Goal: Information Seeking & Learning: Learn about a topic

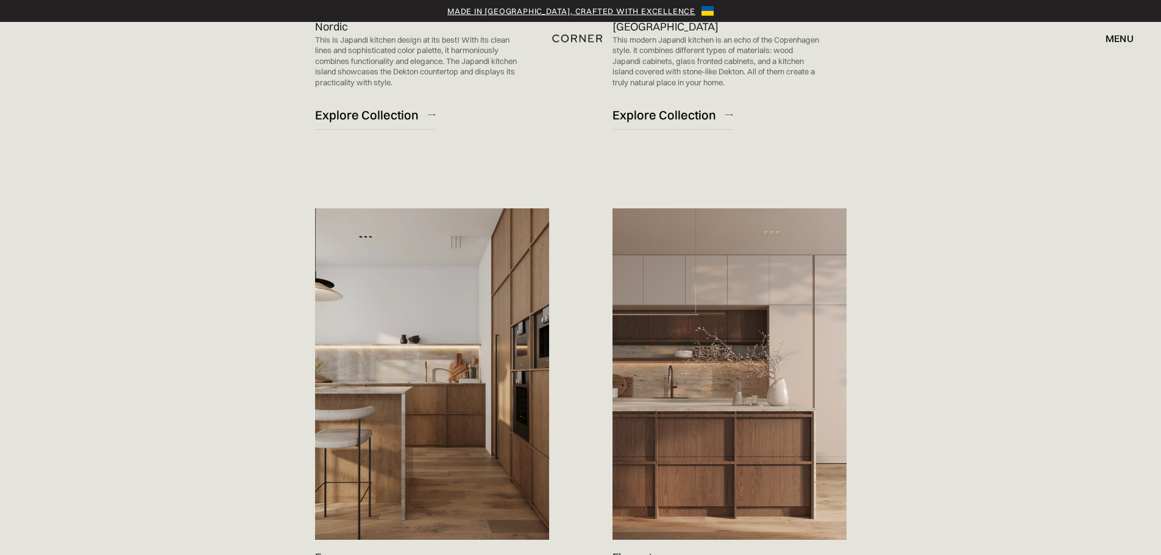
scroll to position [1097, 0]
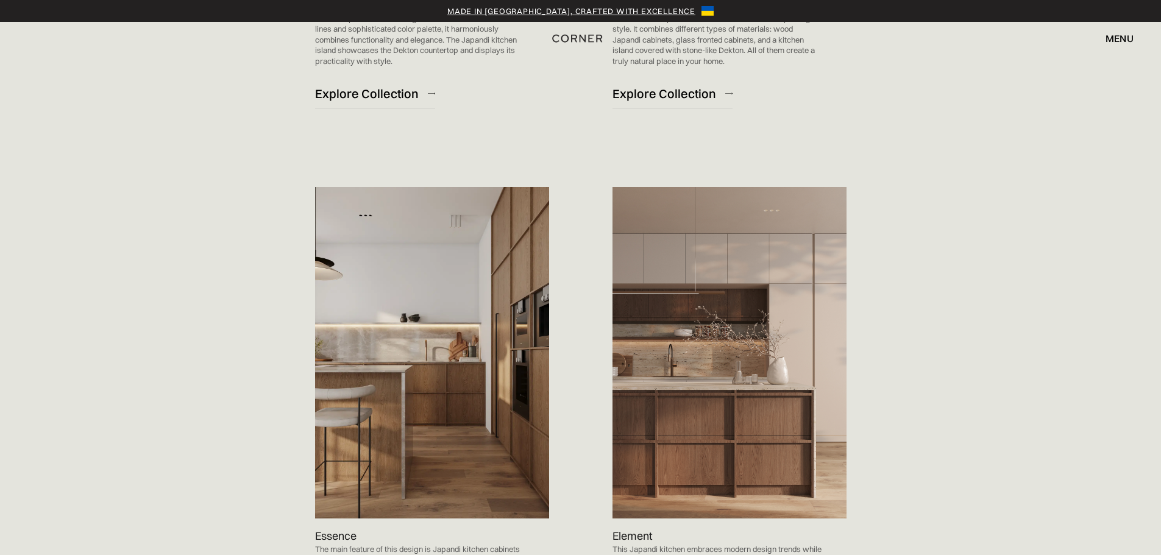
click at [479, 377] on img at bounding box center [432, 353] width 234 height 332
click at [481, 424] on img at bounding box center [432, 353] width 234 height 332
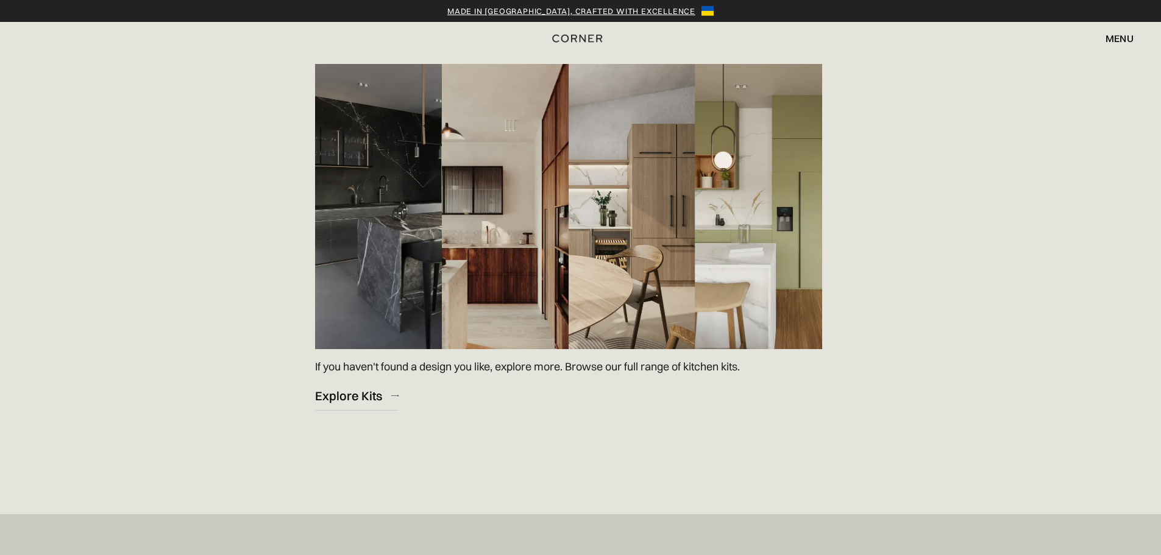
scroll to position [1768, 0]
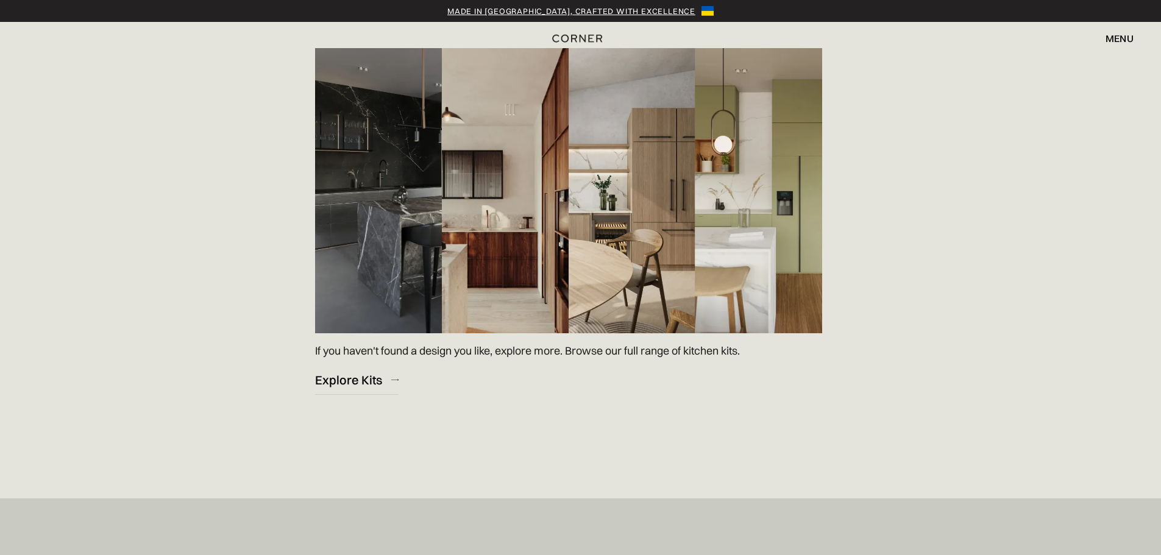
click at [499, 258] on img at bounding box center [568, 190] width 507 height 285
click at [652, 266] on img at bounding box center [568, 190] width 507 height 285
click at [512, 271] on img at bounding box center [568, 190] width 507 height 285
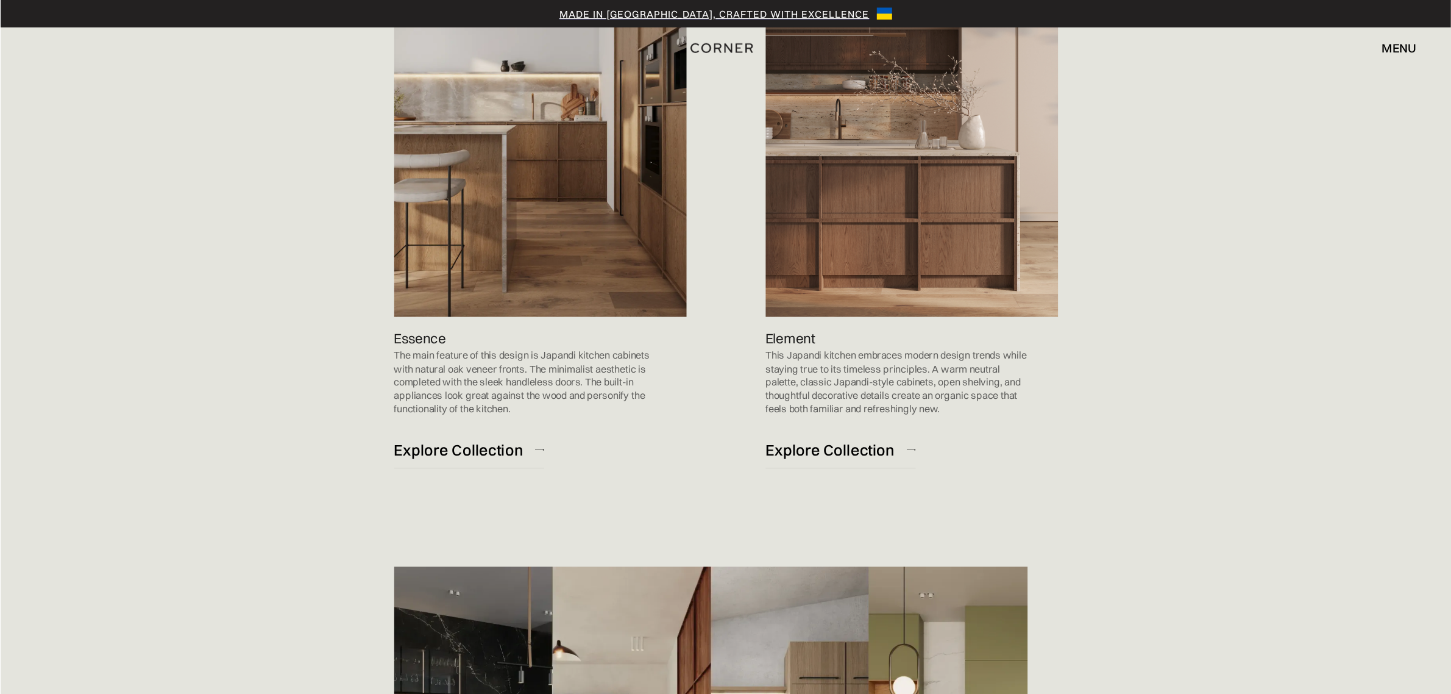
scroll to position [1341, 0]
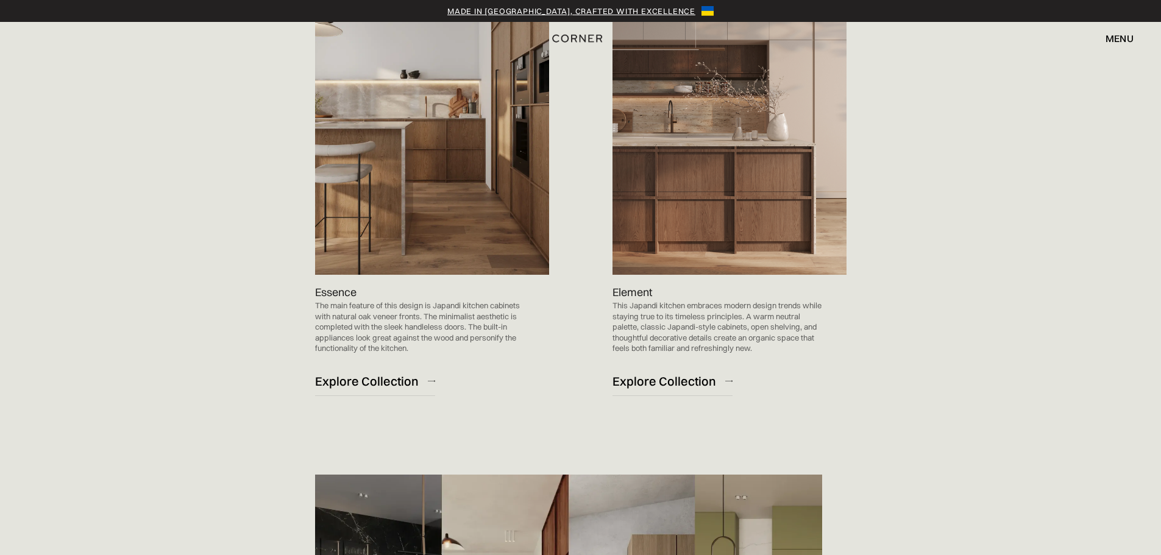
click at [485, 223] on img at bounding box center [432, 109] width 234 height 332
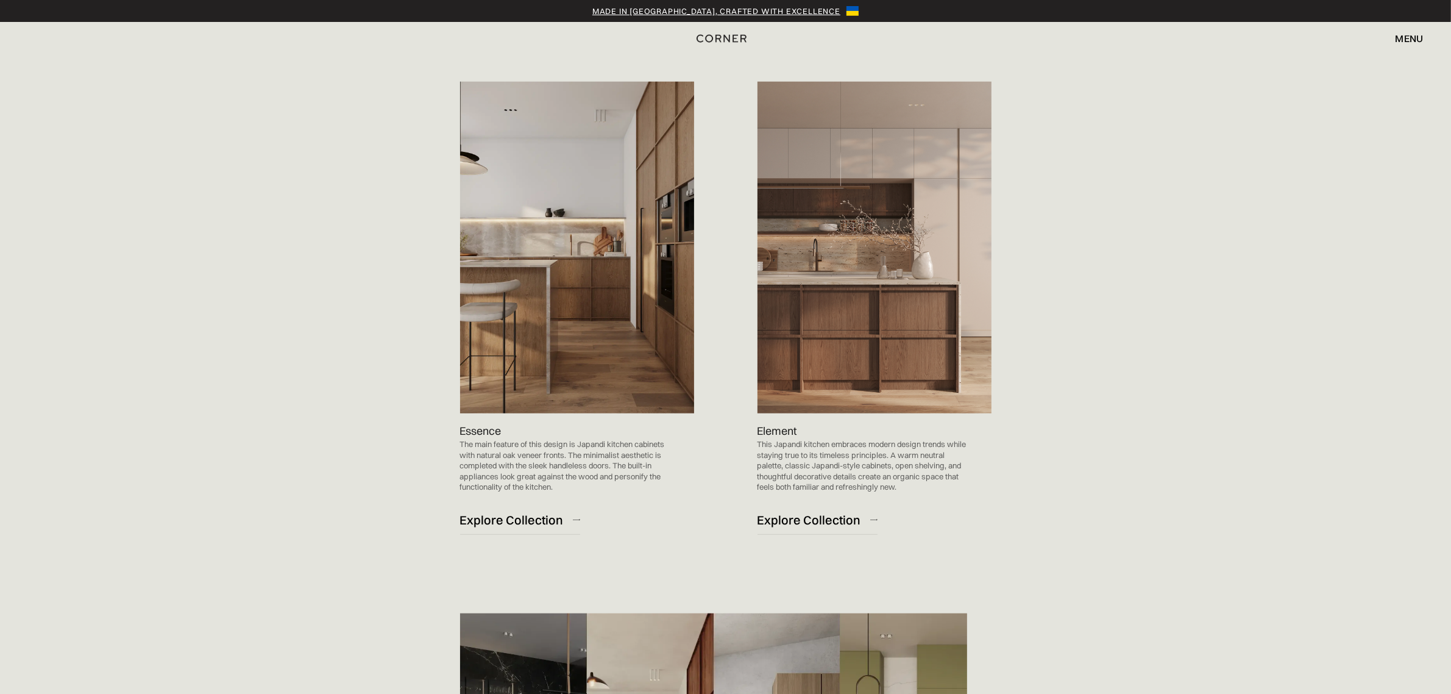
click at [562, 236] on img at bounding box center [577, 248] width 234 height 332
drag, startPoint x: 562, startPoint y: 236, endPoint x: 1117, endPoint y: 407, distance: 581.2
click at [1117, 407] on div "Check Out the Collection of Stunning Japandi Kitchen Designs Nordic This is Jap…" at bounding box center [726, 208] width 805 height 1711
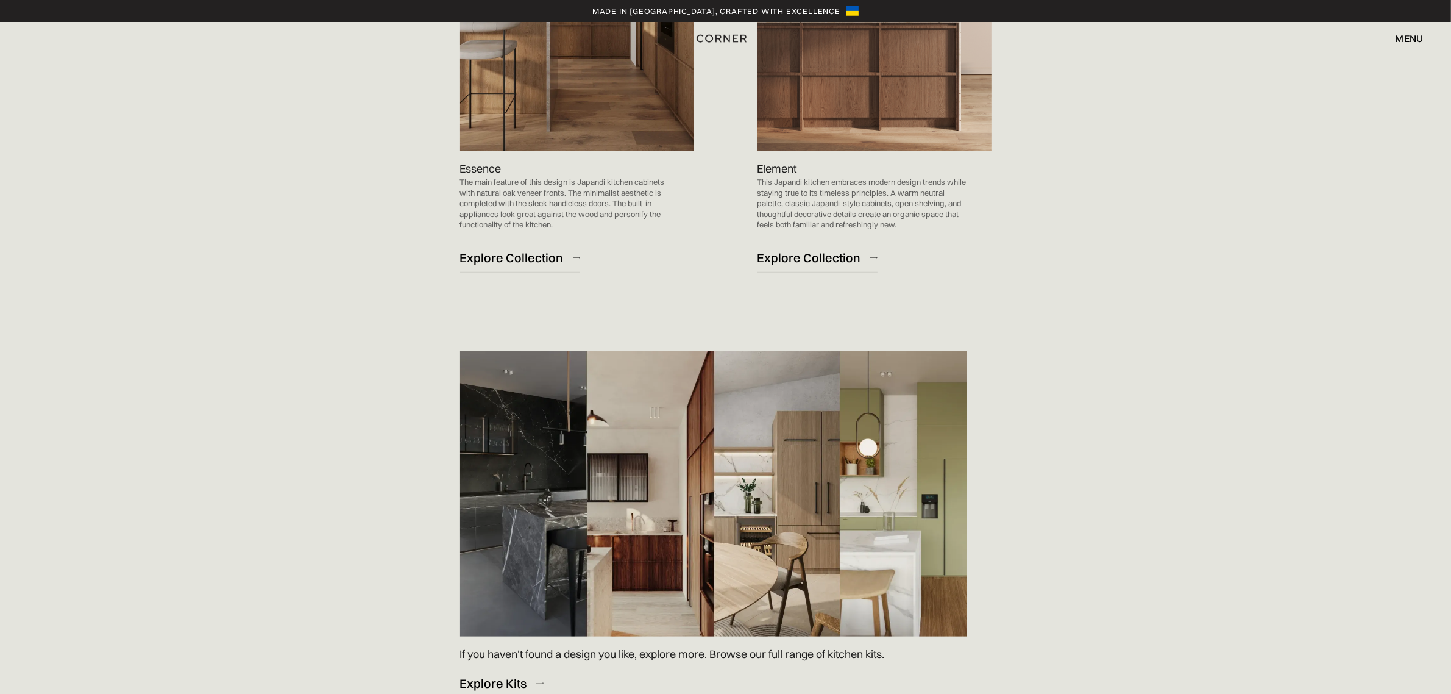
scroll to position [1722, 0]
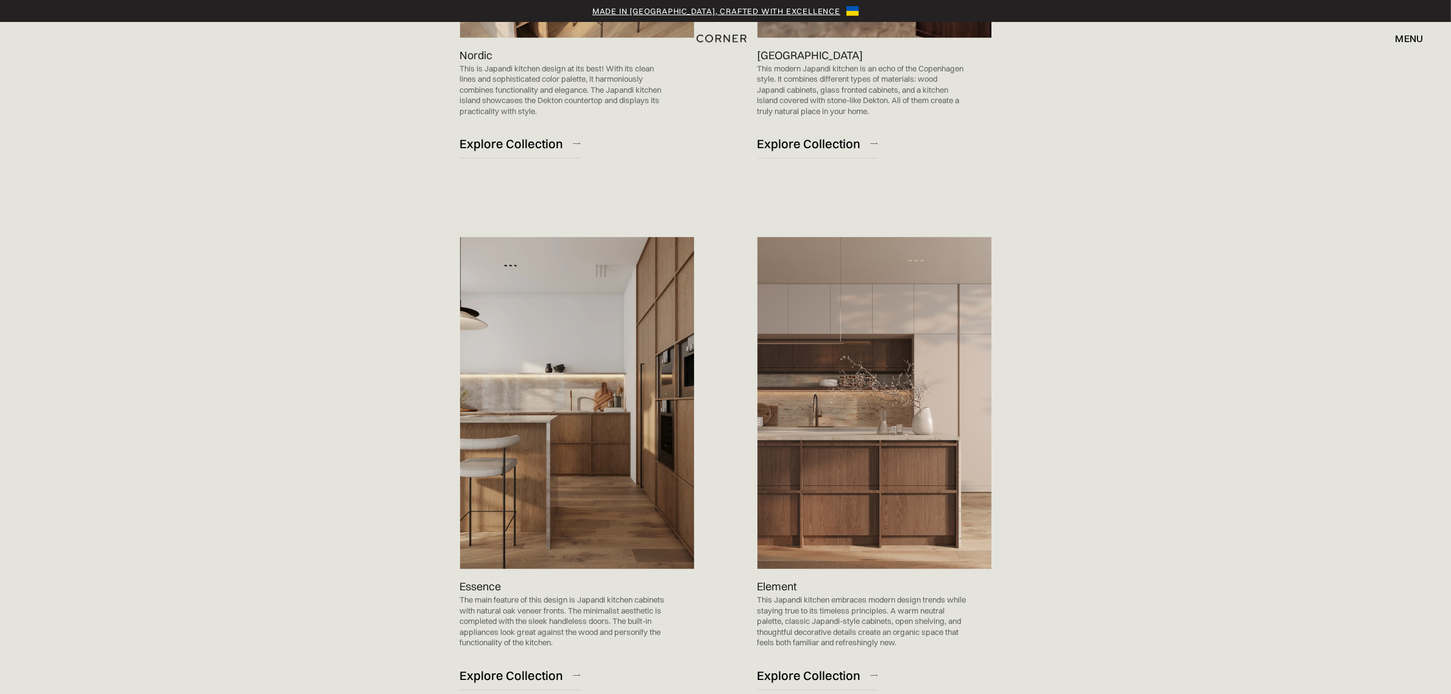
scroll to position [1219, 0]
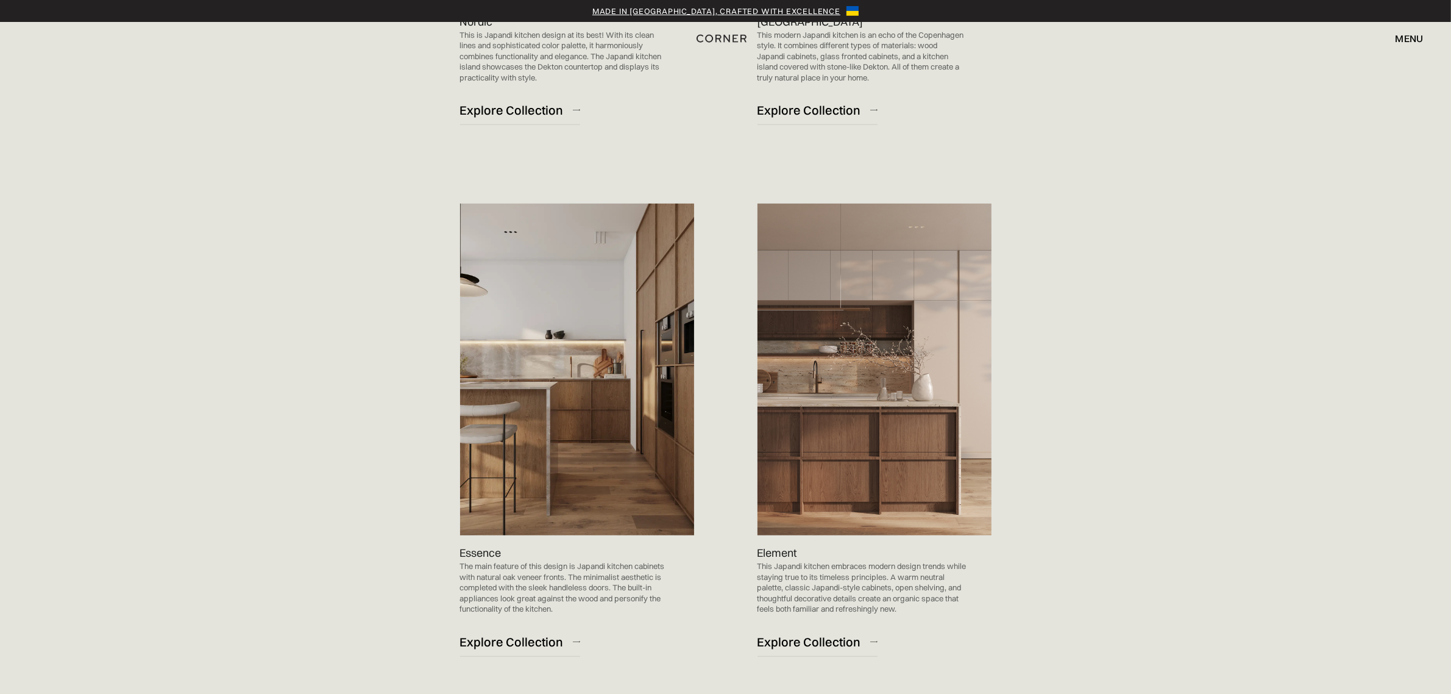
click at [656, 455] on img at bounding box center [577, 370] width 234 height 332
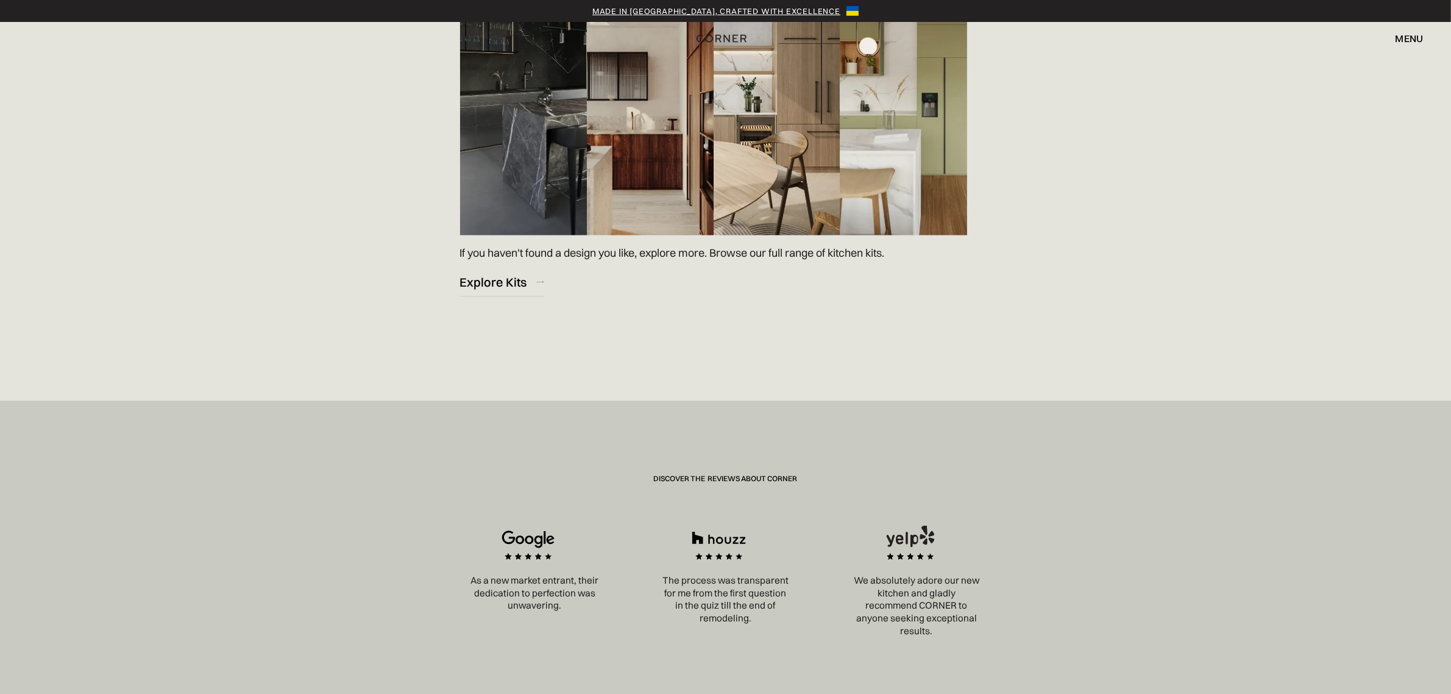
scroll to position [1905, 0]
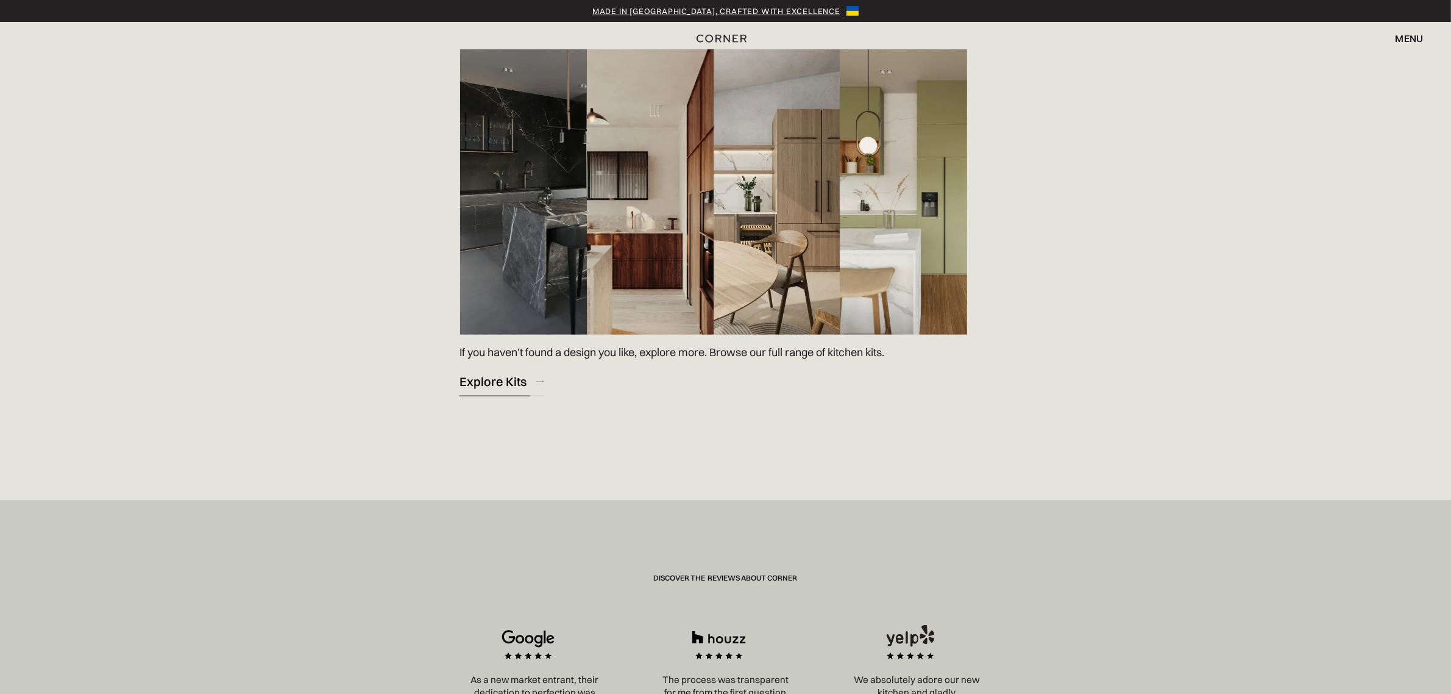
click at [500, 377] on div "Explore Kits" at bounding box center [493, 381] width 67 height 16
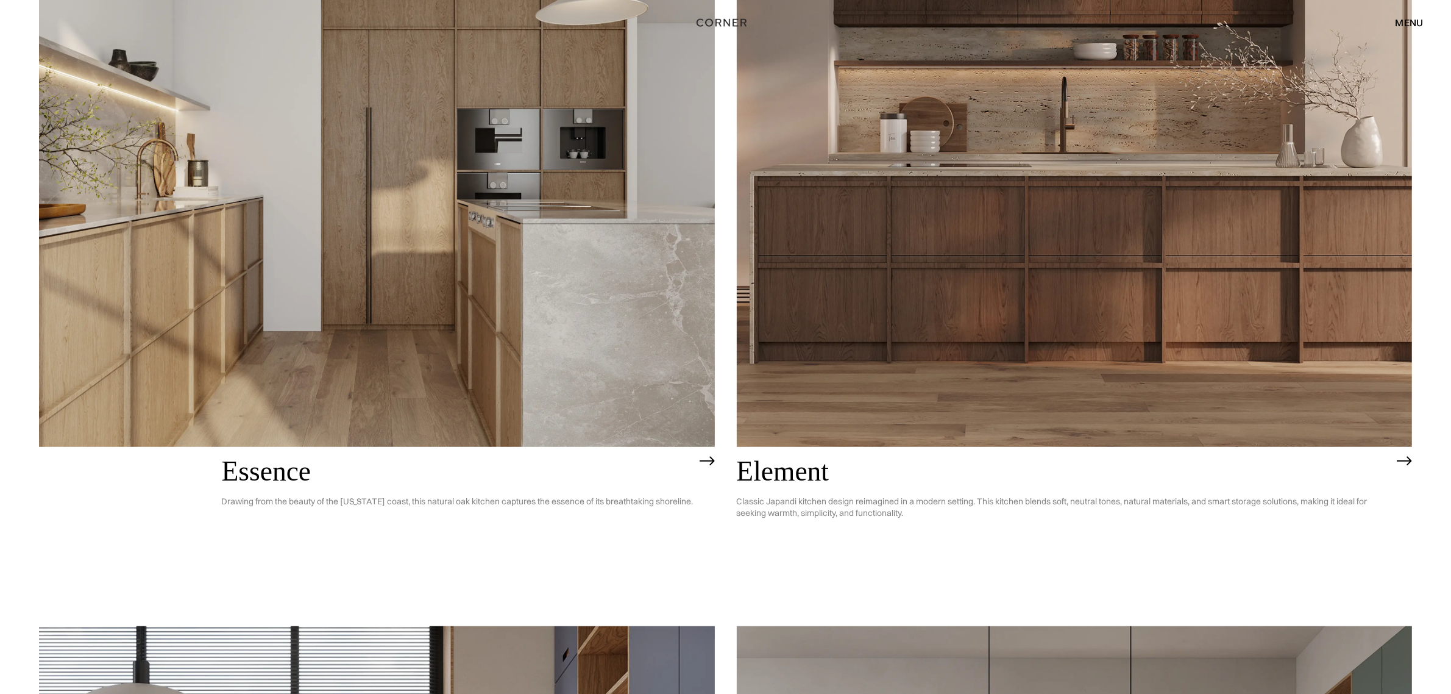
scroll to position [966, 0]
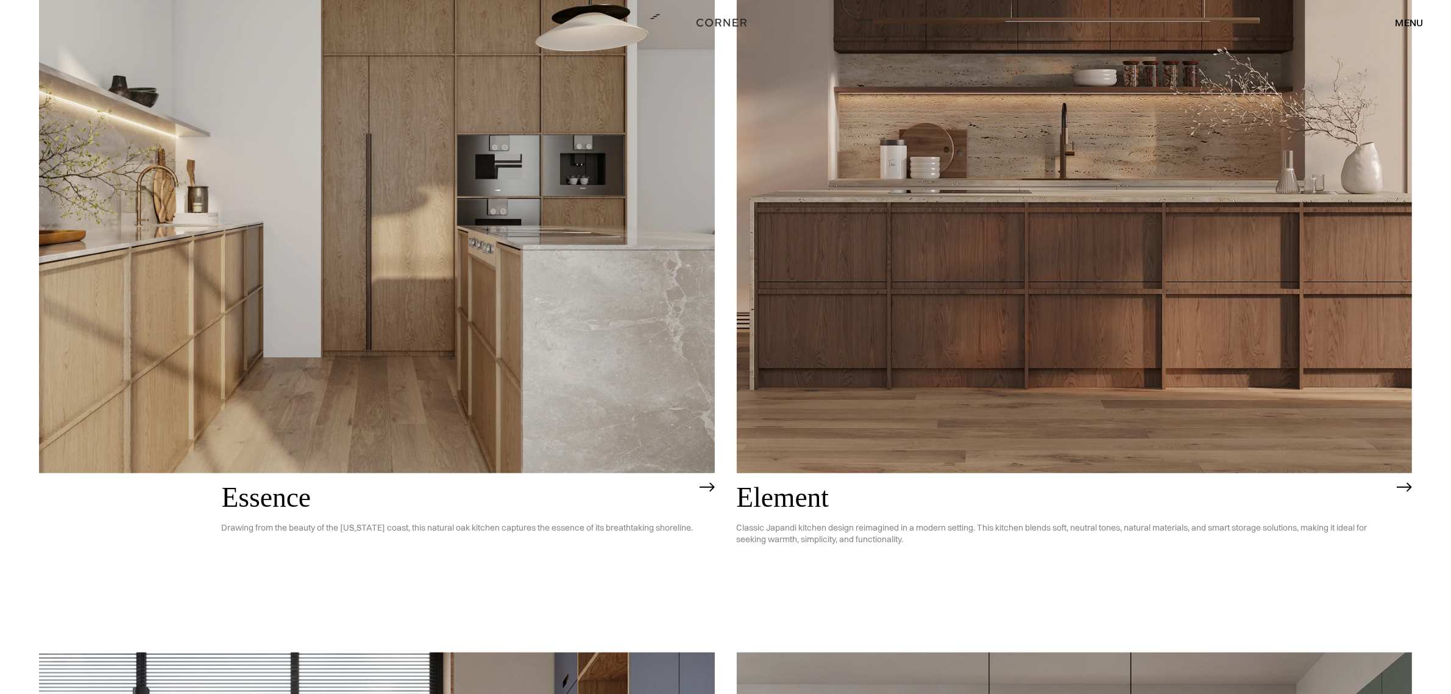
click at [1220, 256] on img at bounding box center [1075, 202] width 676 height 541
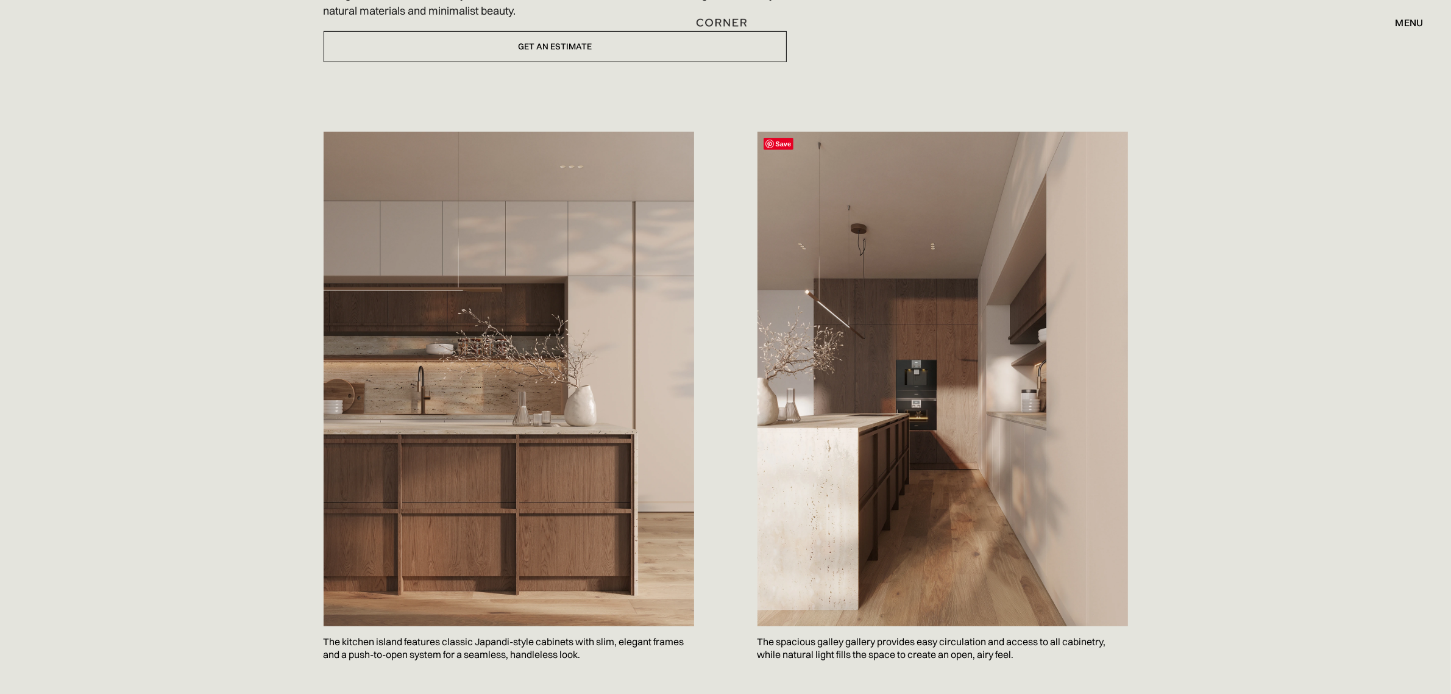
scroll to position [762, 0]
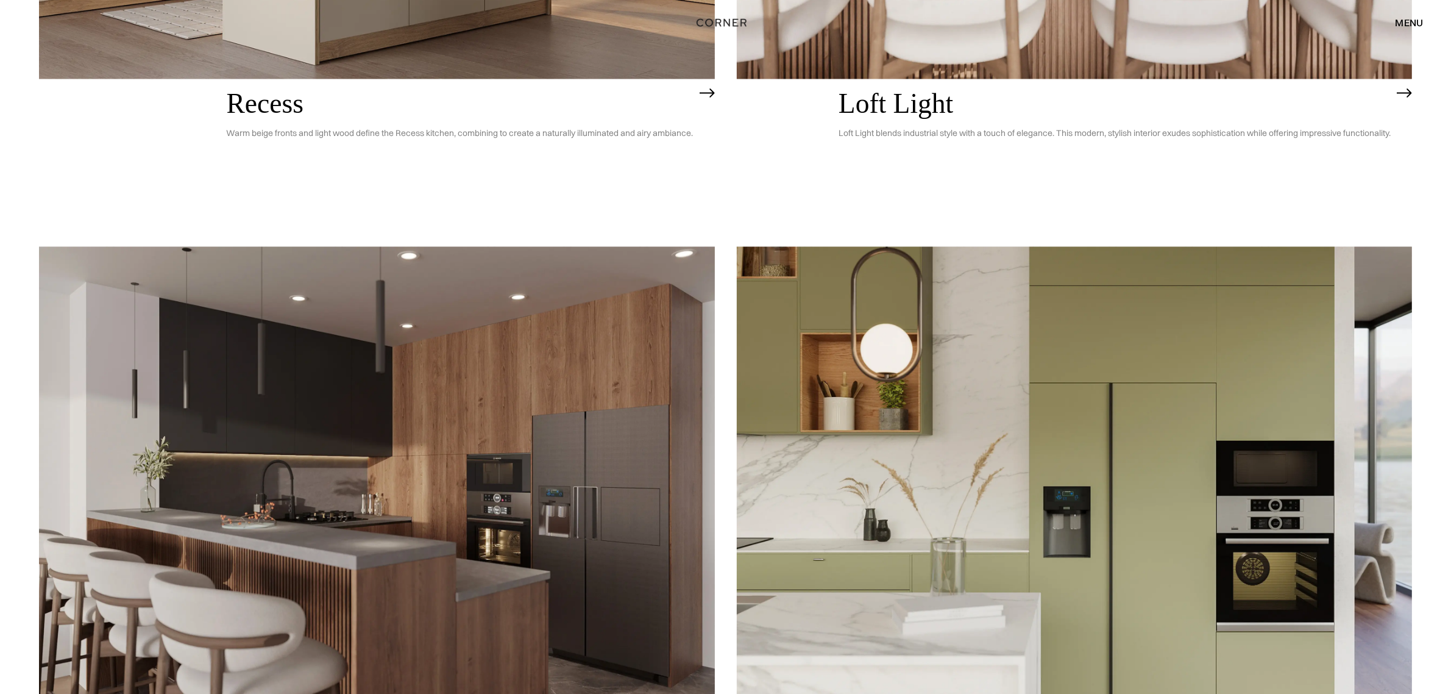
scroll to position [2819, 0]
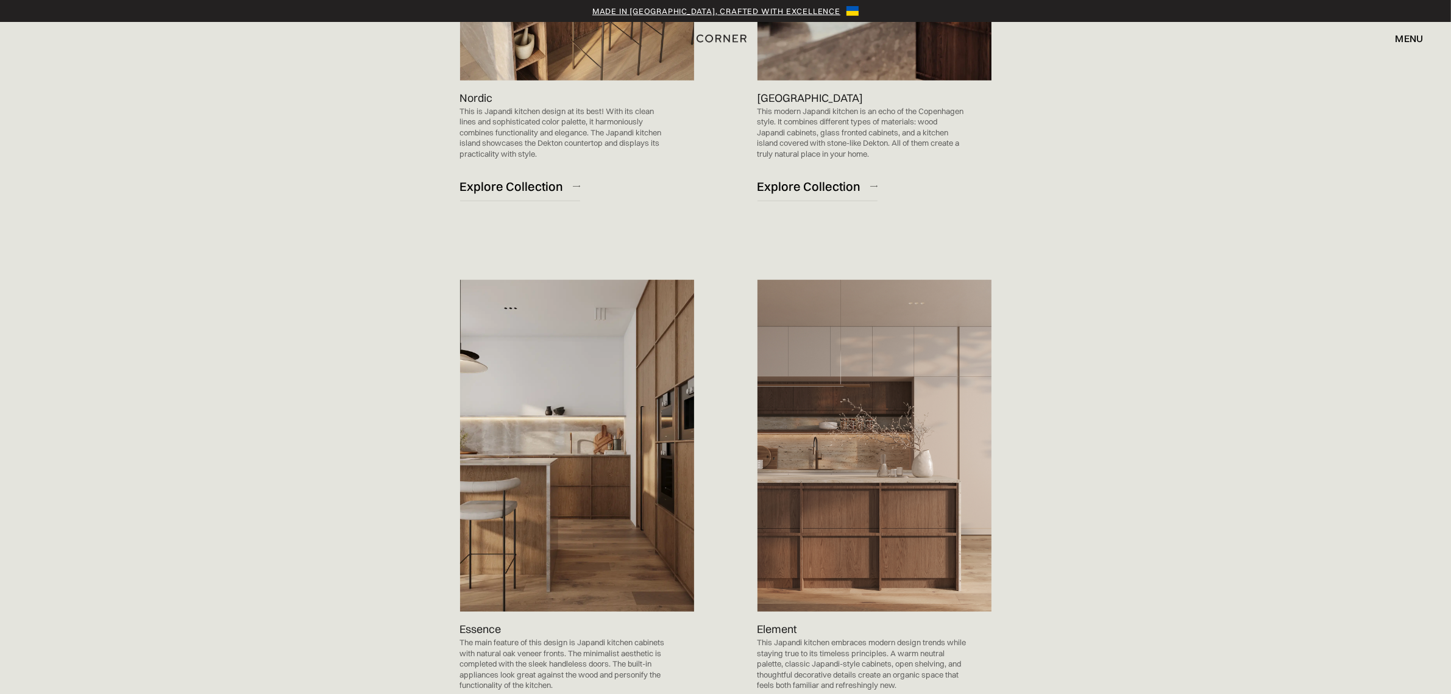
scroll to position [1219, 0]
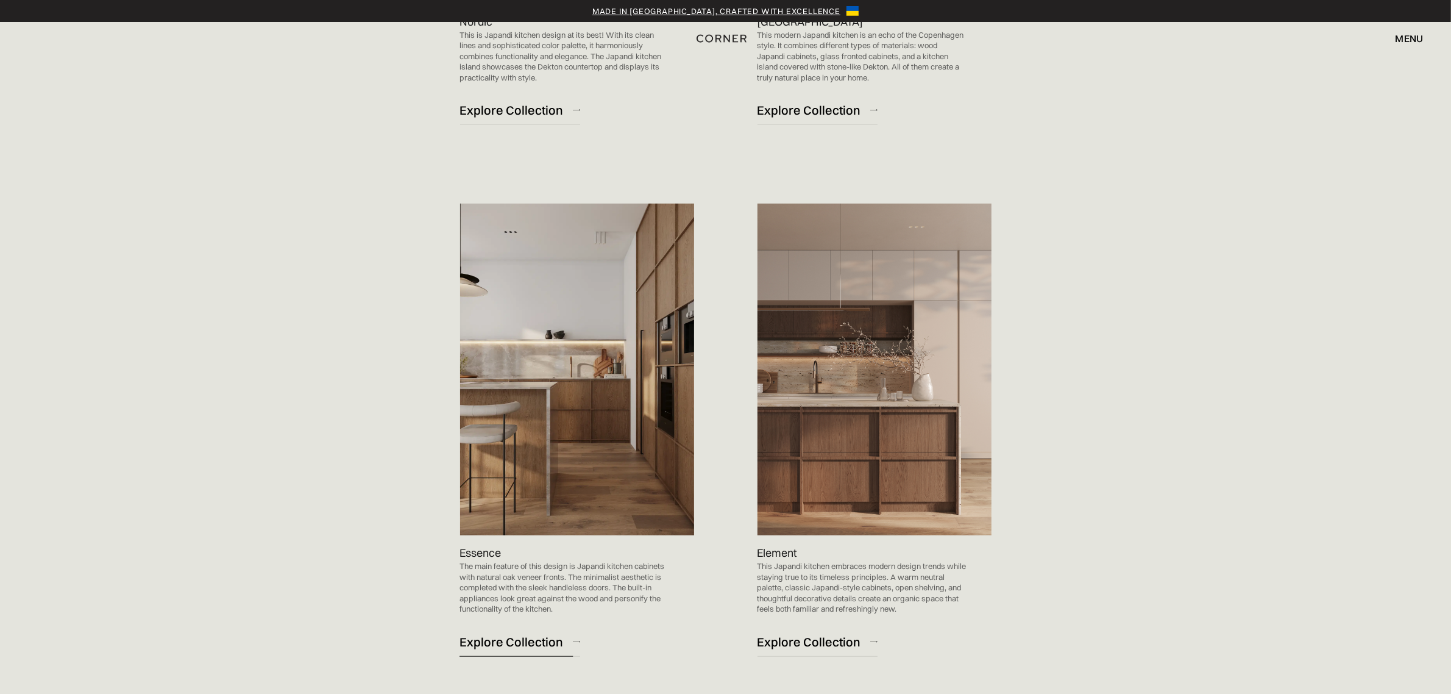
click at [504, 644] on div "Explore Collection" at bounding box center [512, 641] width 104 height 16
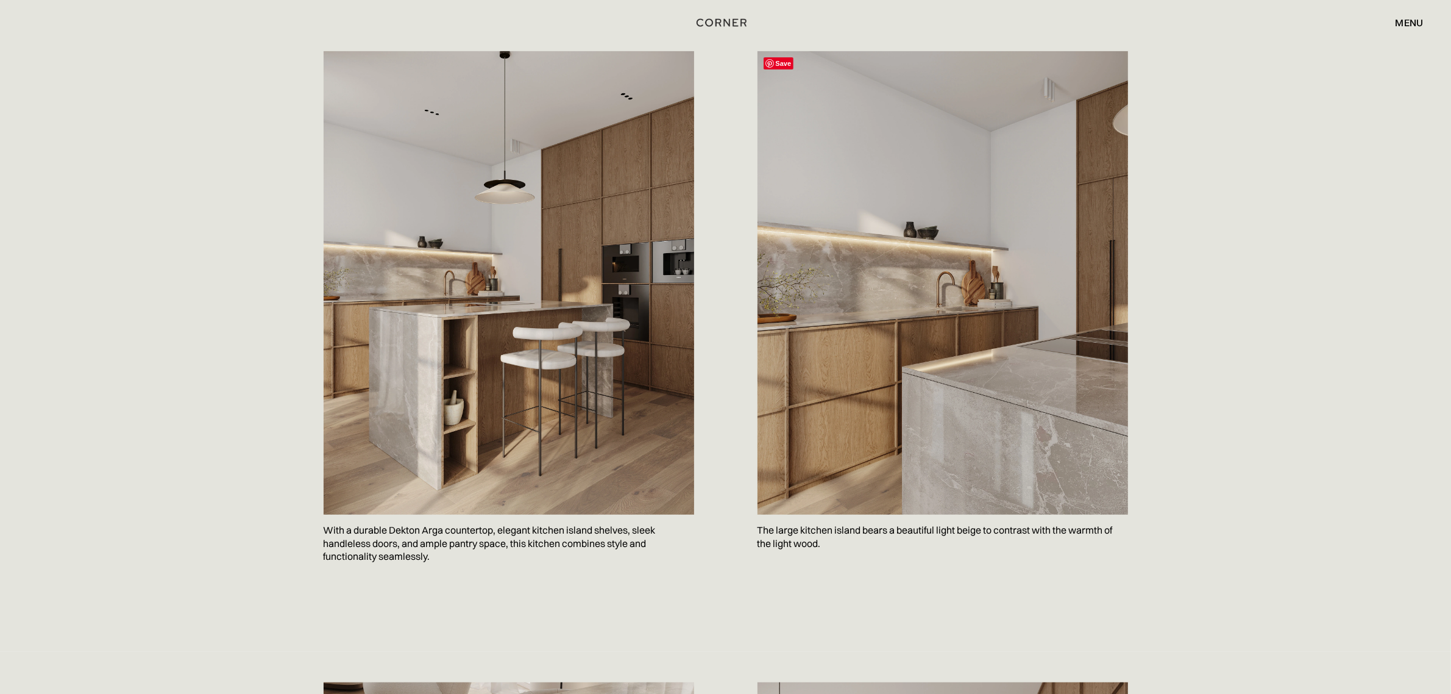
scroll to position [610, 0]
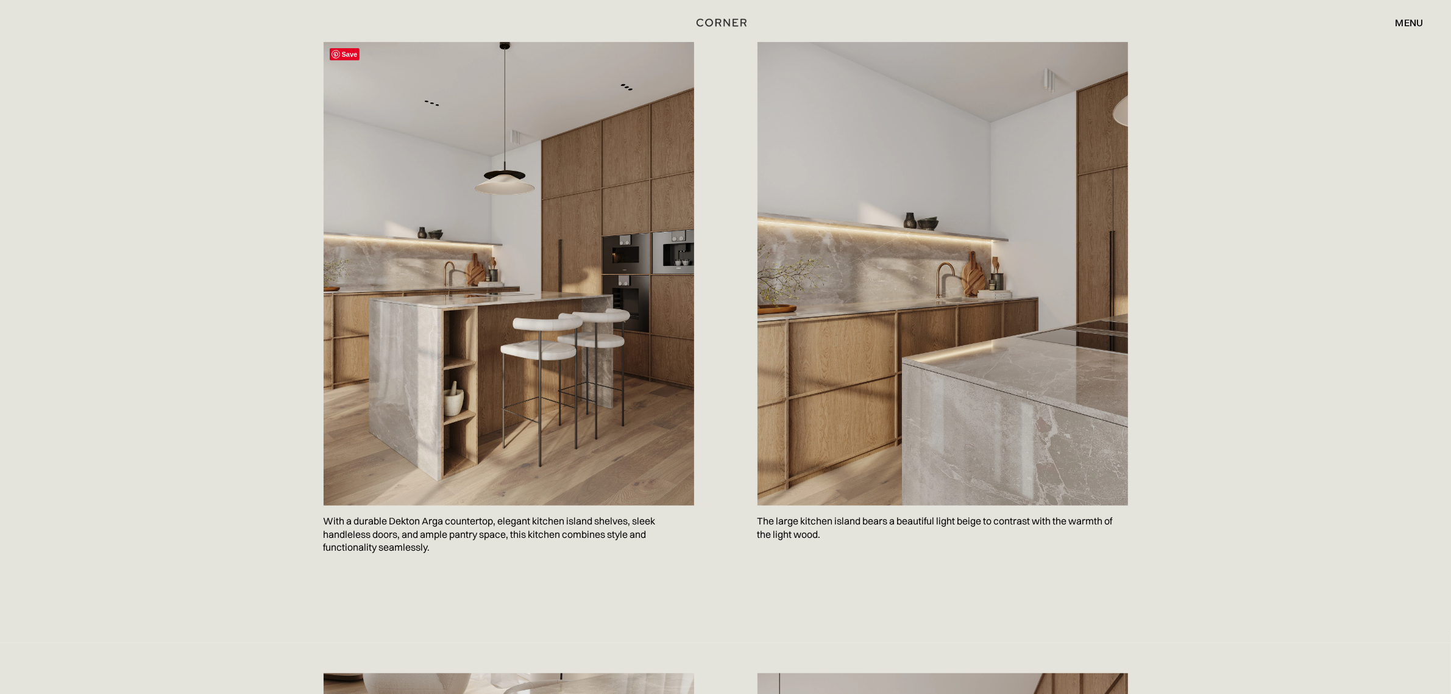
click at [583, 405] on img at bounding box center [509, 273] width 371 height 463
click at [650, 398] on img at bounding box center [509, 273] width 371 height 463
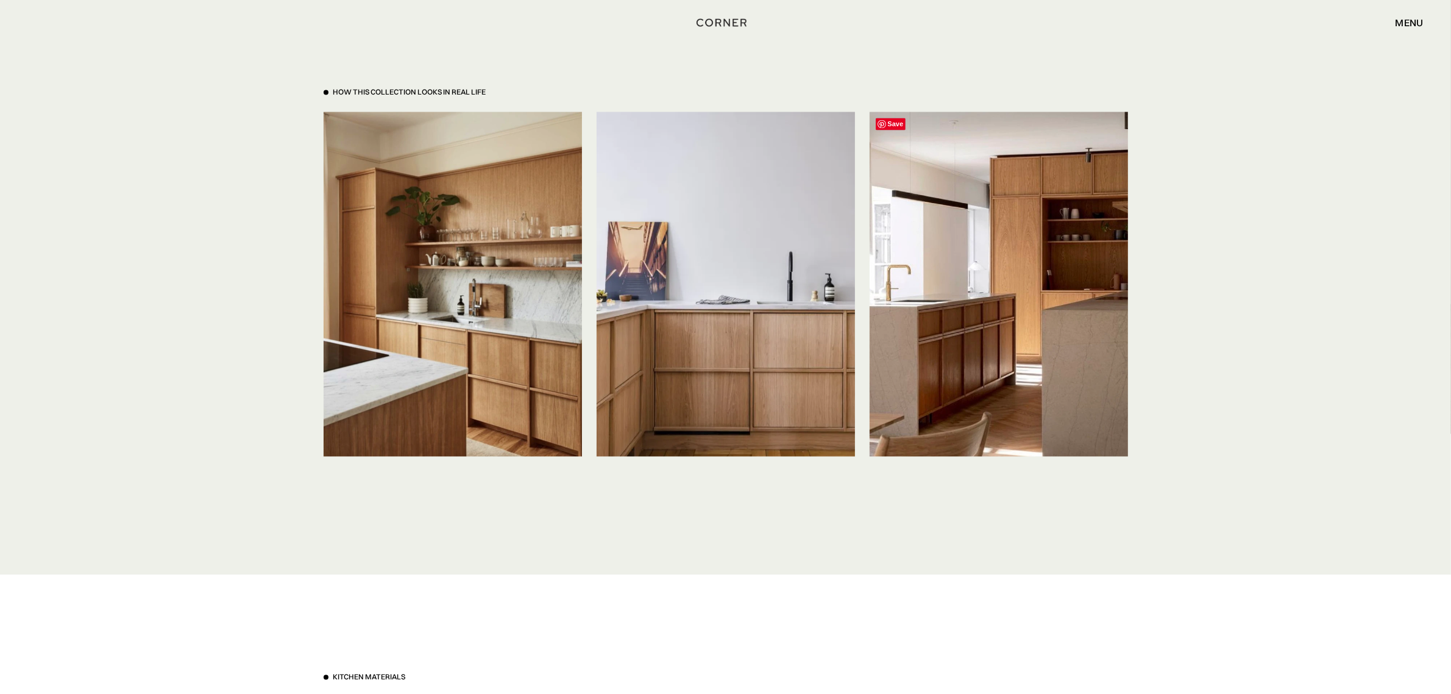
scroll to position [2819, 0]
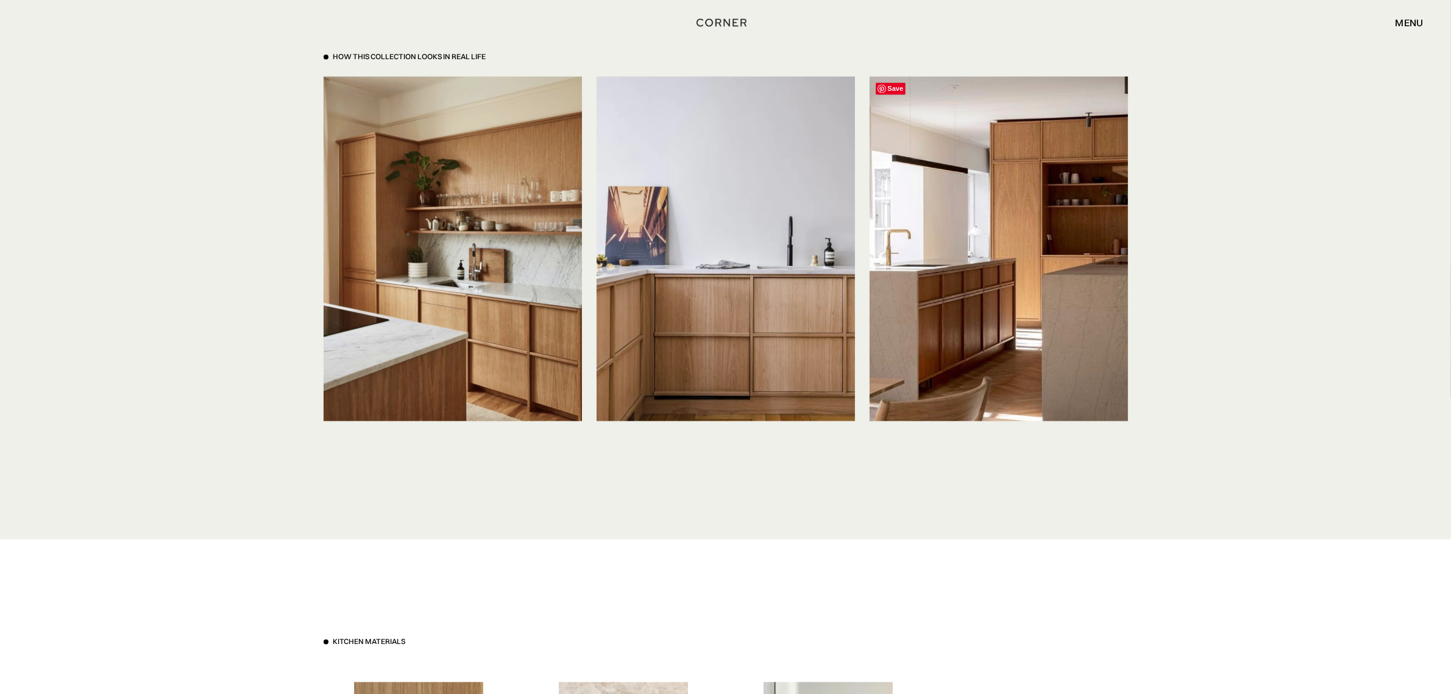
click at [1031, 316] on img at bounding box center [999, 249] width 258 height 344
click at [695, 302] on img at bounding box center [726, 249] width 258 height 344
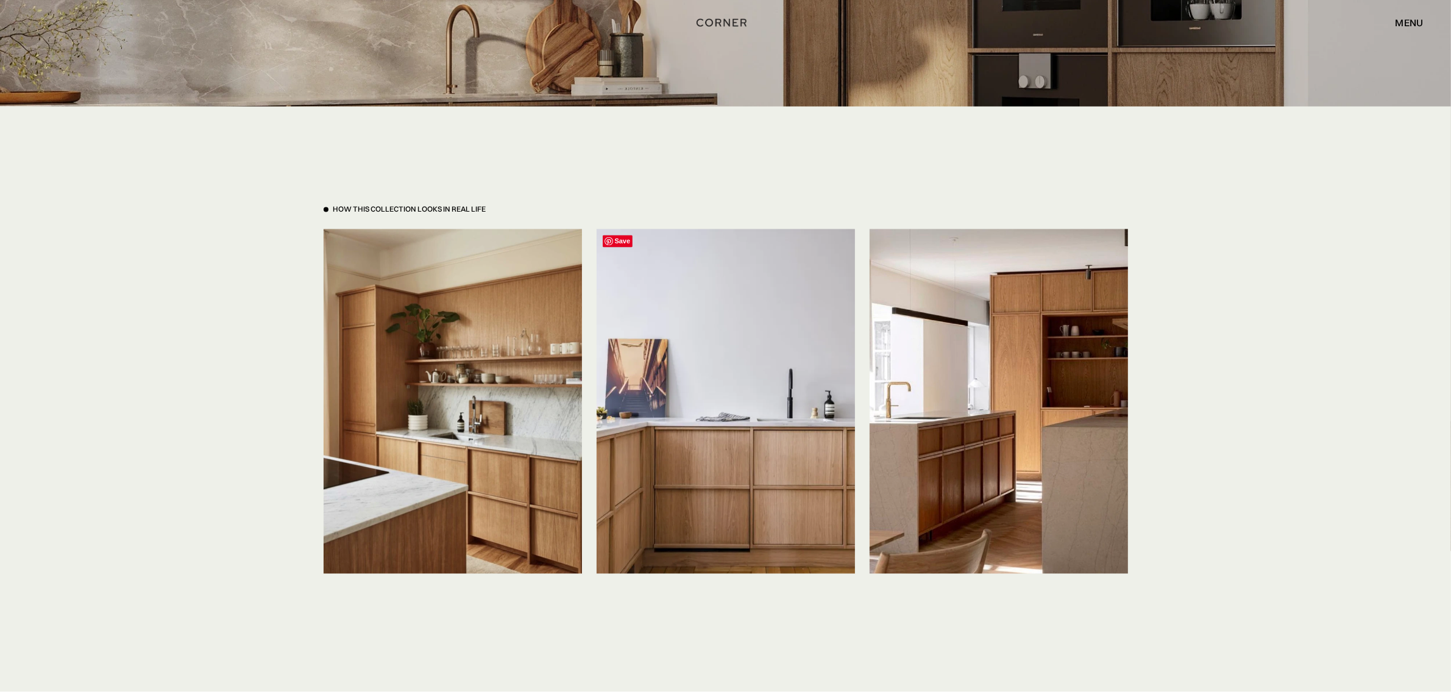
scroll to position [2743, 0]
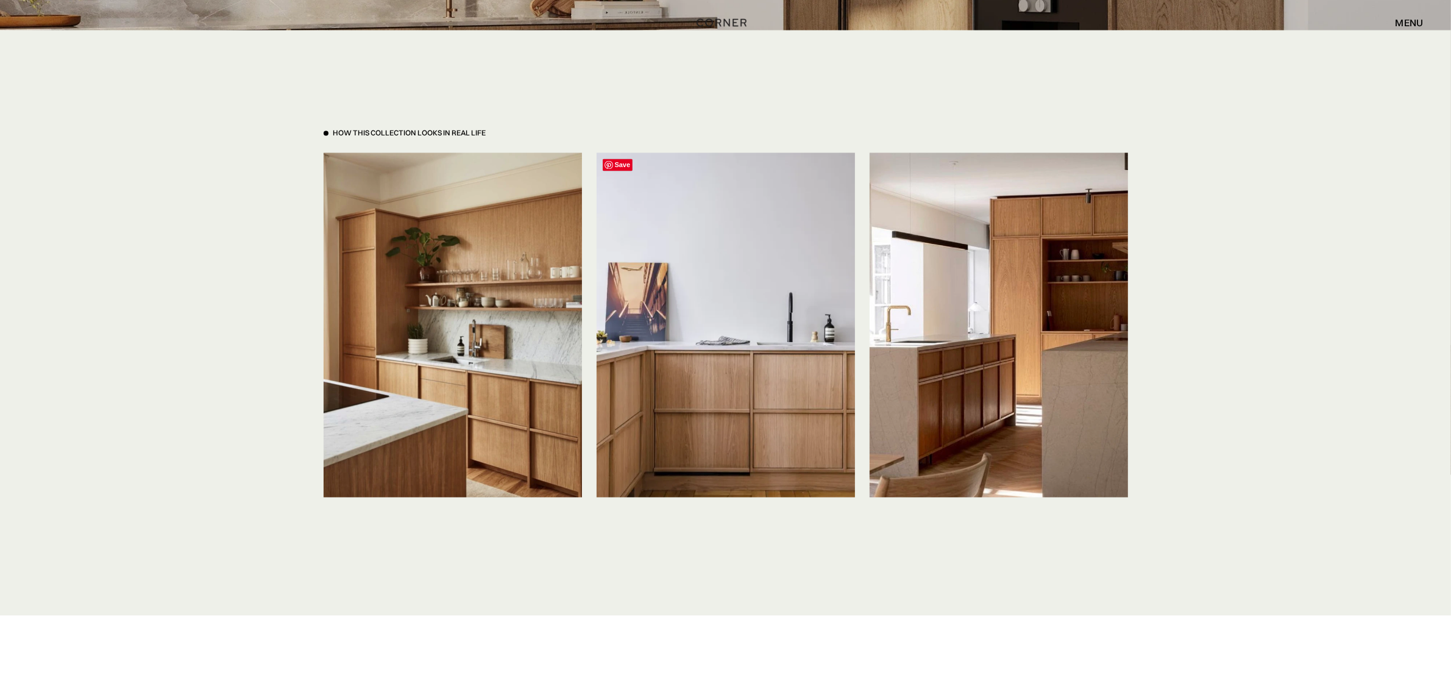
click at [689, 327] on img at bounding box center [726, 325] width 258 height 344
click at [985, 337] on img at bounding box center [999, 325] width 258 height 344
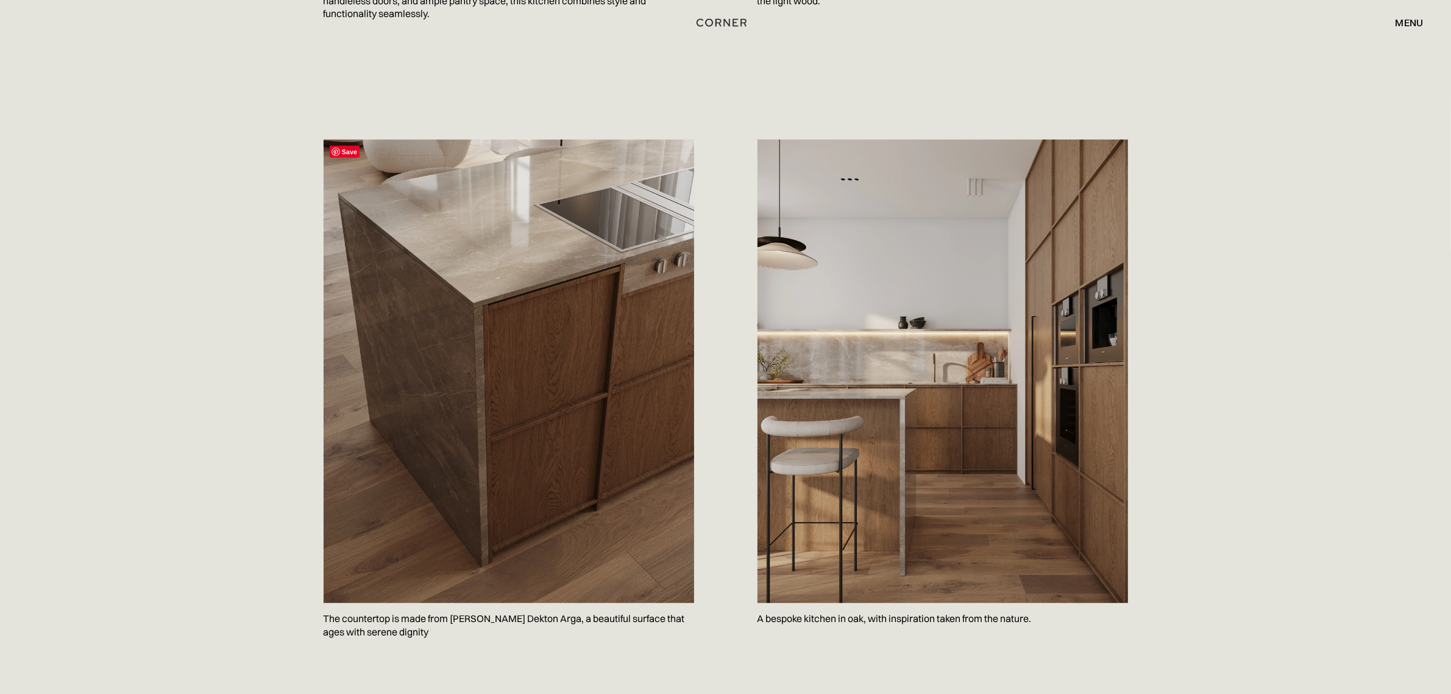
scroll to position [1219, 0]
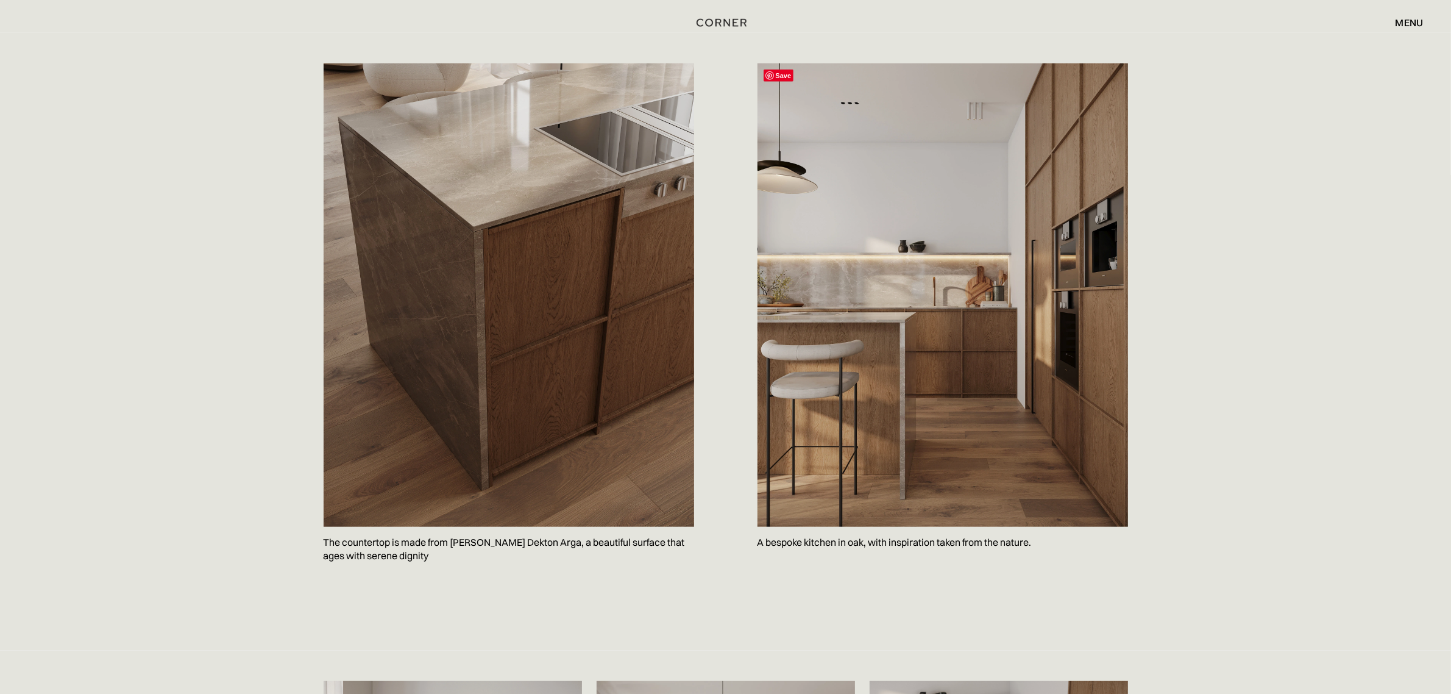
click at [942, 309] on img at bounding box center [943, 294] width 371 height 463
click at [89, 174] on div "Save The countertop is made from Cosentino’s Dekton Arga, a beautiful surface t…" at bounding box center [725, 342] width 1451 height 618
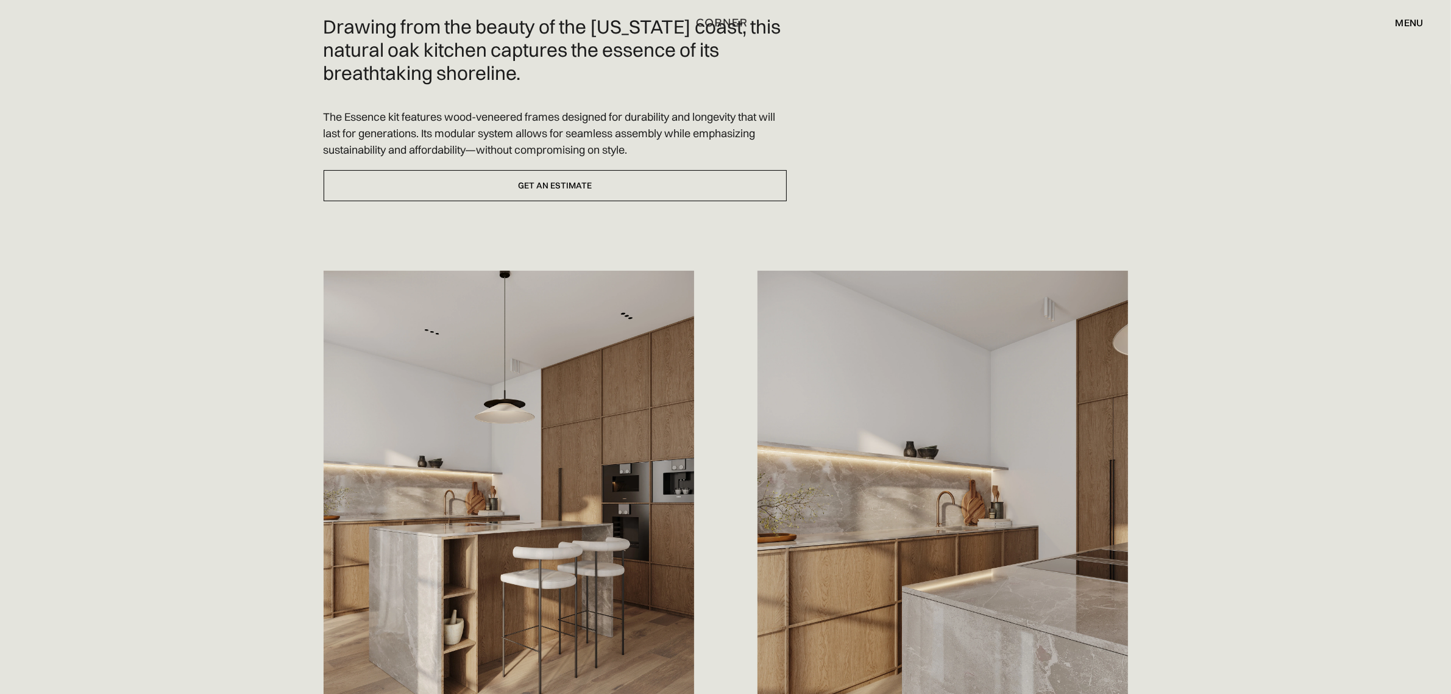
scroll to position [0, 0]
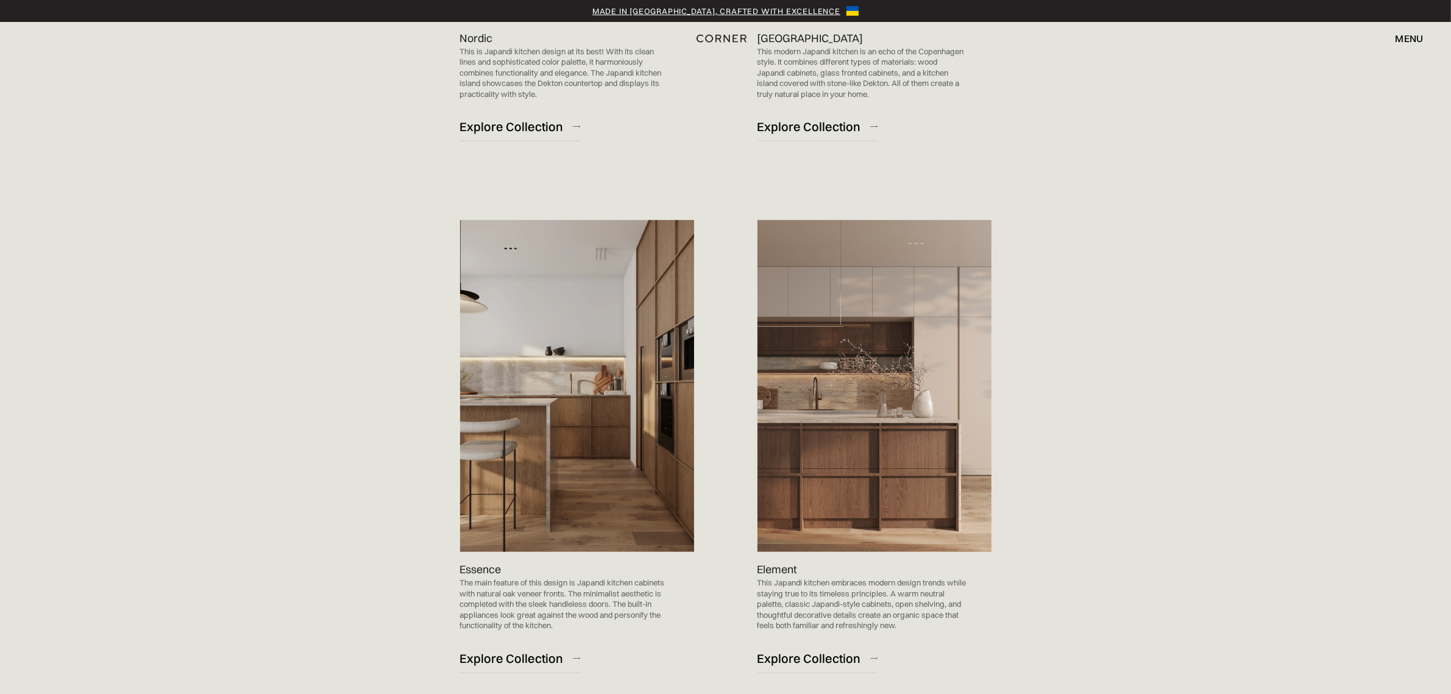
scroll to position [1219, 0]
